Goal: Task Accomplishment & Management: Complete application form

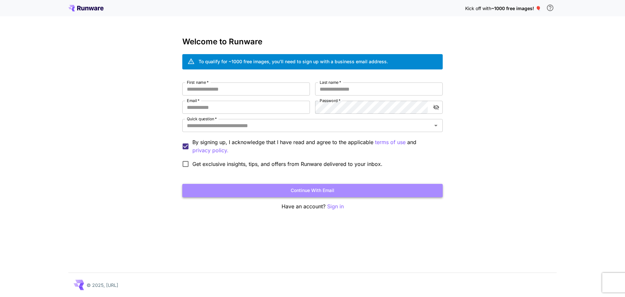
click at [310, 188] on button "Continue with email" at bounding box center [312, 190] width 261 height 13
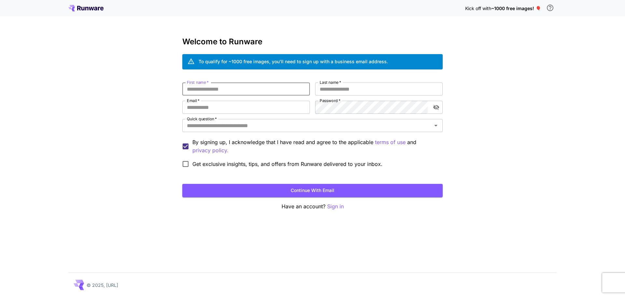
click at [208, 90] on input "First name   *" at bounding box center [246, 88] width 128 height 13
click at [197, 90] on input "First name   *" at bounding box center [246, 88] width 128 height 13
type input "****"
click at [335, 88] on input "Last name   *" at bounding box center [379, 88] width 128 height 13
type input "*****"
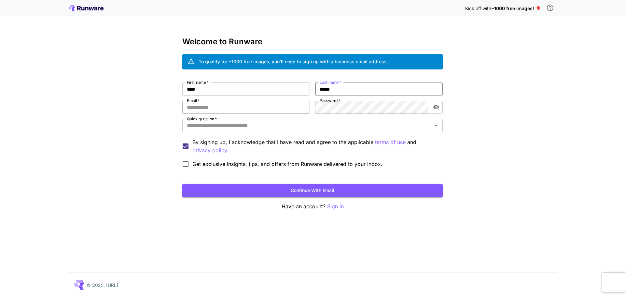
click at [207, 103] on input "Email   *" at bounding box center [246, 107] width 128 height 13
type input "**********"
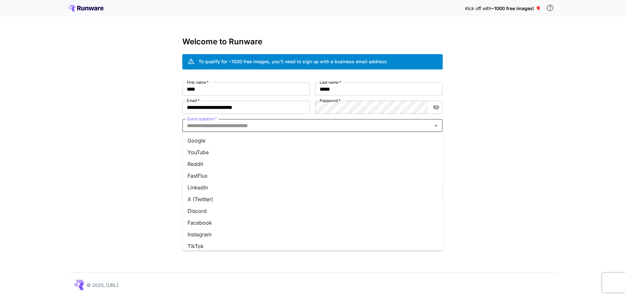
click at [253, 124] on input "Quick question   *" at bounding box center [307, 125] width 246 height 9
click at [209, 153] on li "YouTube" at bounding box center [312, 152] width 261 height 12
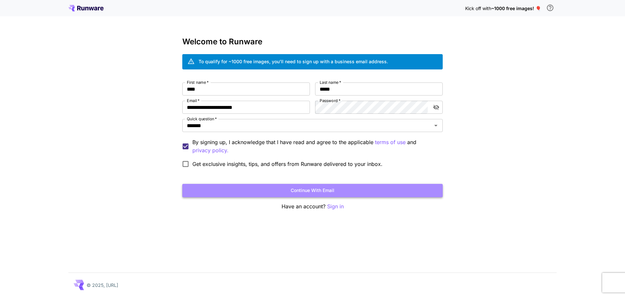
click at [251, 187] on button "Continue with email" at bounding box center [312, 190] width 261 height 13
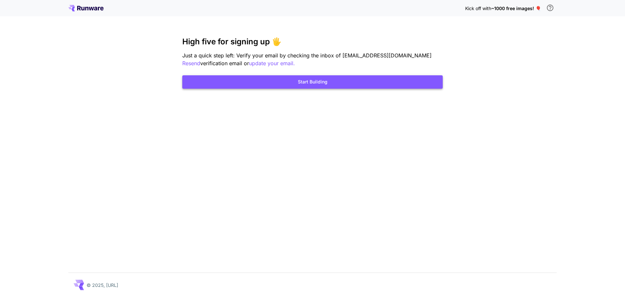
click at [300, 80] on button "Start Building" at bounding box center [312, 81] width 261 height 13
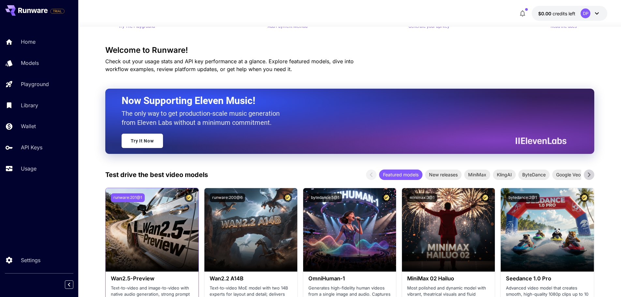
scroll to position [65, 0]
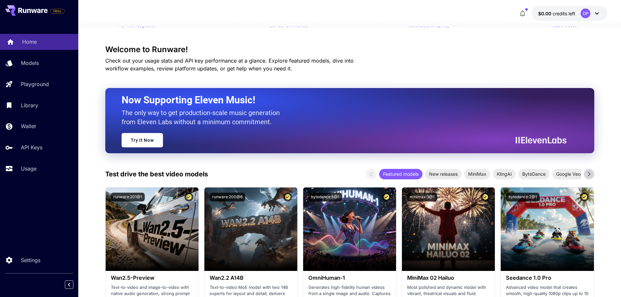
click at [37, 42] on div "Home" at bounding box center [47, 42] width 51 height 8
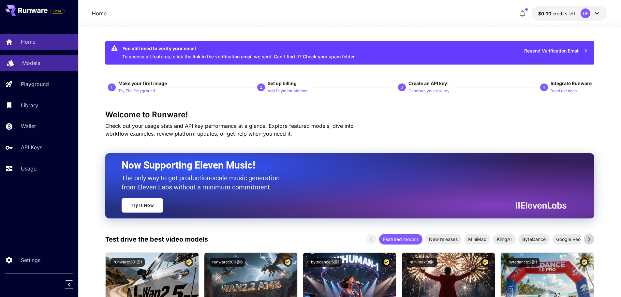
click at [28, 64] on p "Models" at bounding box center [31, 63] width 18 height 8
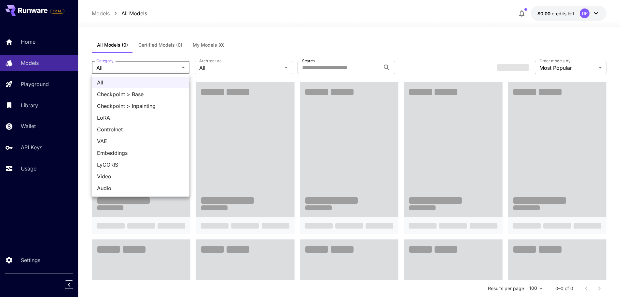
click at [256, 68] on div at bounding box center [312, 148] width 625 height 297
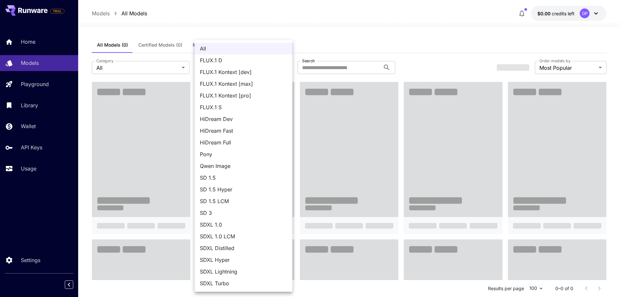
click at [360, 69] on div at bounding box center [312, 148] width 625 height 297
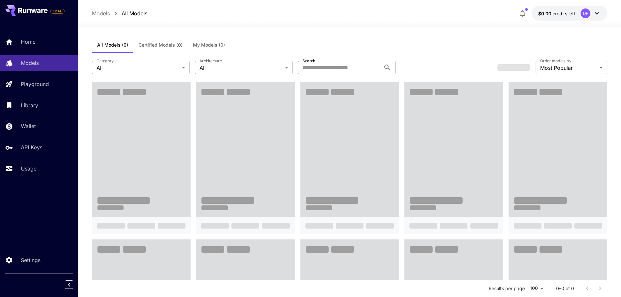
click at [437, 60] on div "**********" at bounding box center [349, 67] width 515 height 29
click at [49, 172] on div "Usage" at bounding box center [47, 168] width 51 height 8
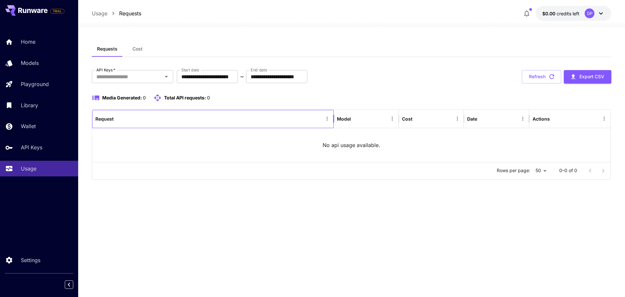
click at [127, 122] on div "Request" at bounding box center [208, 119] width 227 height 18
click at [366, 120] on div "Model" at bounding box center [362, 119] width 51 height 18
click at [356, 118] on icon "Sort" at bounding box center [356, 119] width 6 height 6
